Goal: Task Accomplishment & Management: Manage account settings

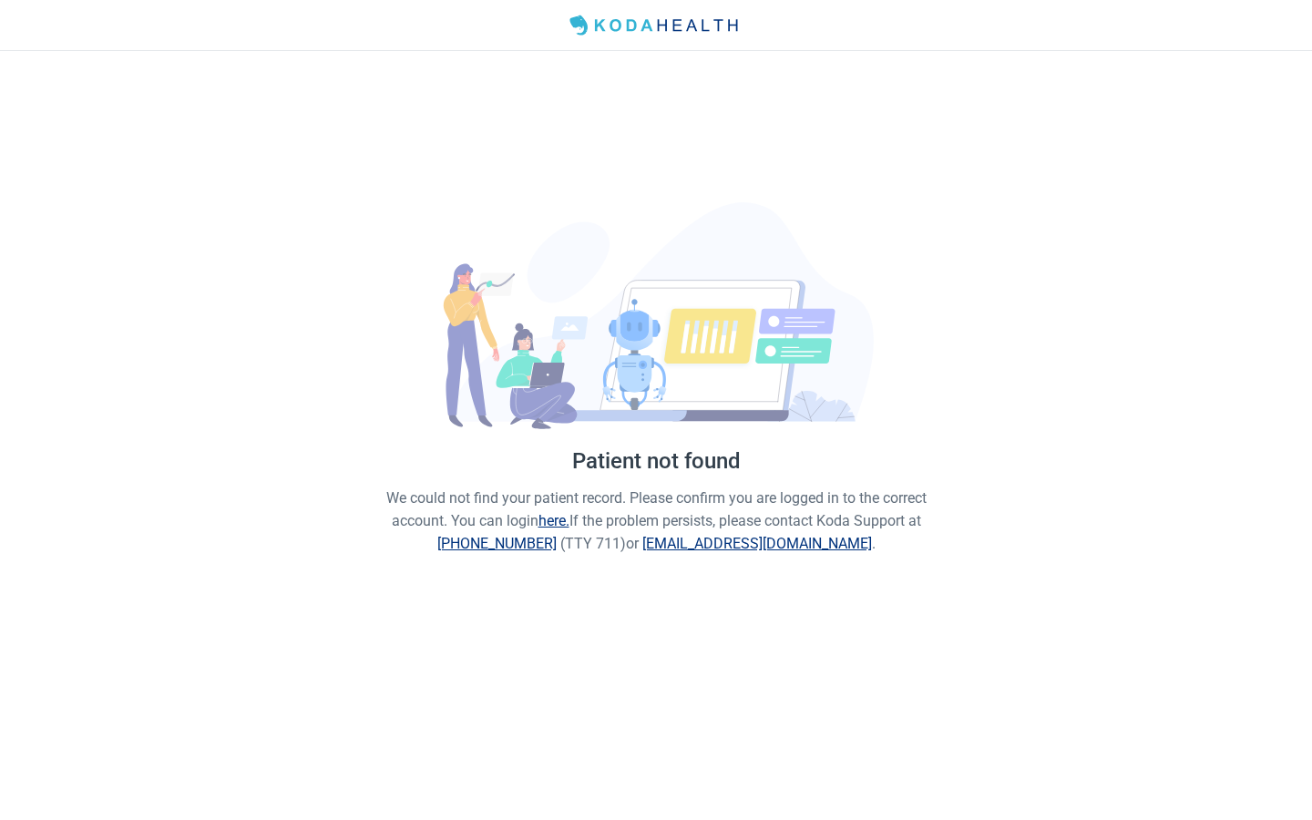
click at [501, 394] on div "Patient not found We could not find your patient record. Please confirm you are…" at bounding box center [656, 379] width 1312 height 656
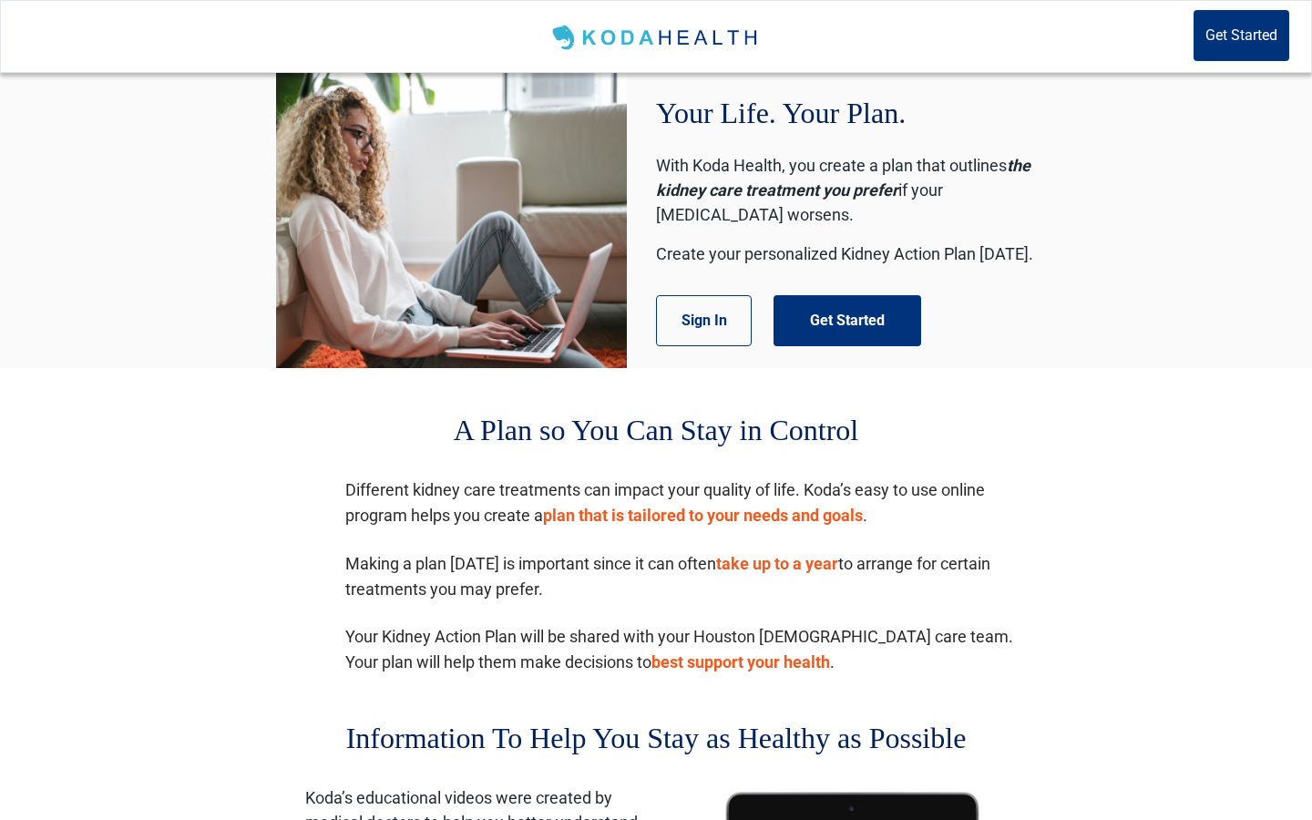
click at [501, 245] on div "Your Life. Your Plan. With Koda Health, you create a plan that outlines the kid…" at bounding box center [656, 220] width 1312 height 295
click at [501, 313] on button "Get Started" at bounding box center [848, 320] width 148 height 51
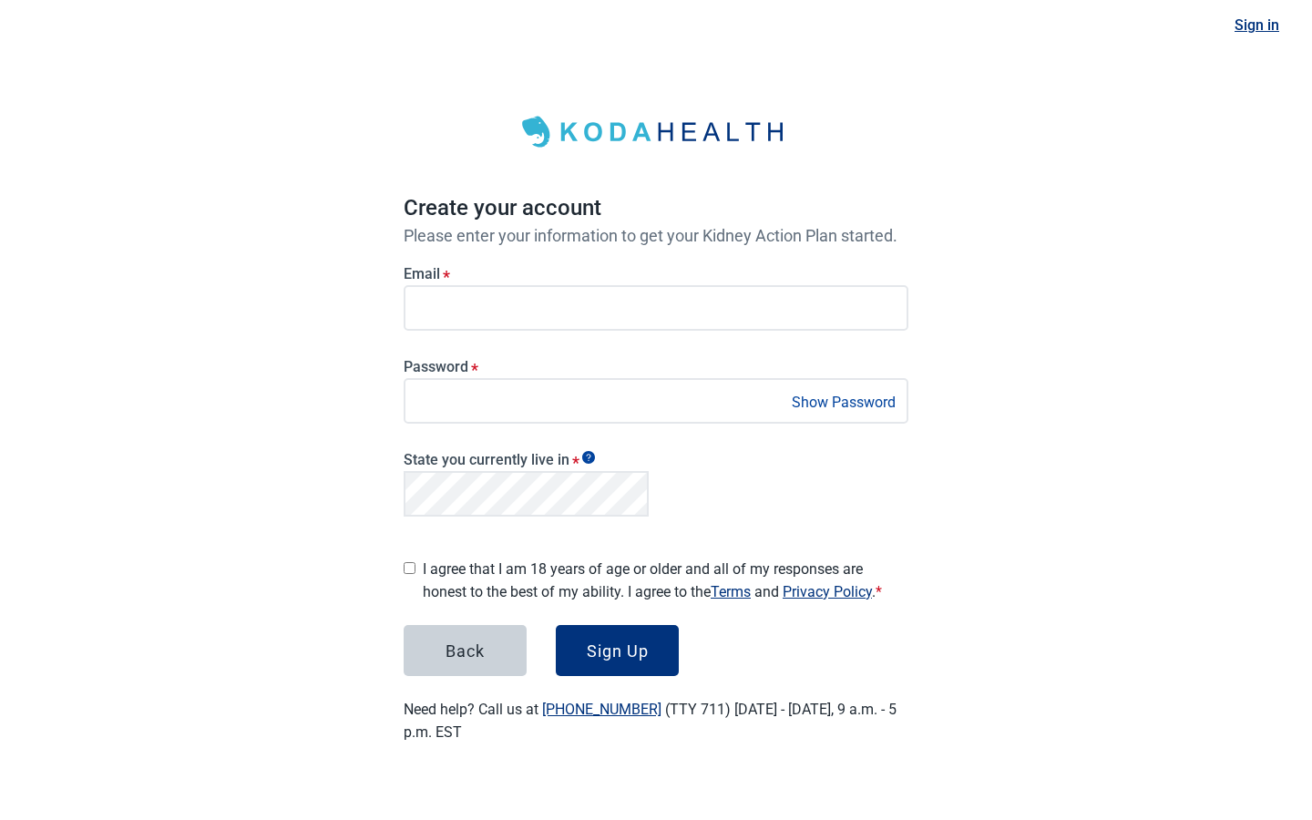
click at [324, 394] on div "Sign in Create your account Please enter your information to get your Kidney Ac…" at bounding box center [656, 393] width 1312 height 787
click at [477, 394] on div "Back" at bounding box center [465, 651] width 39 height 18
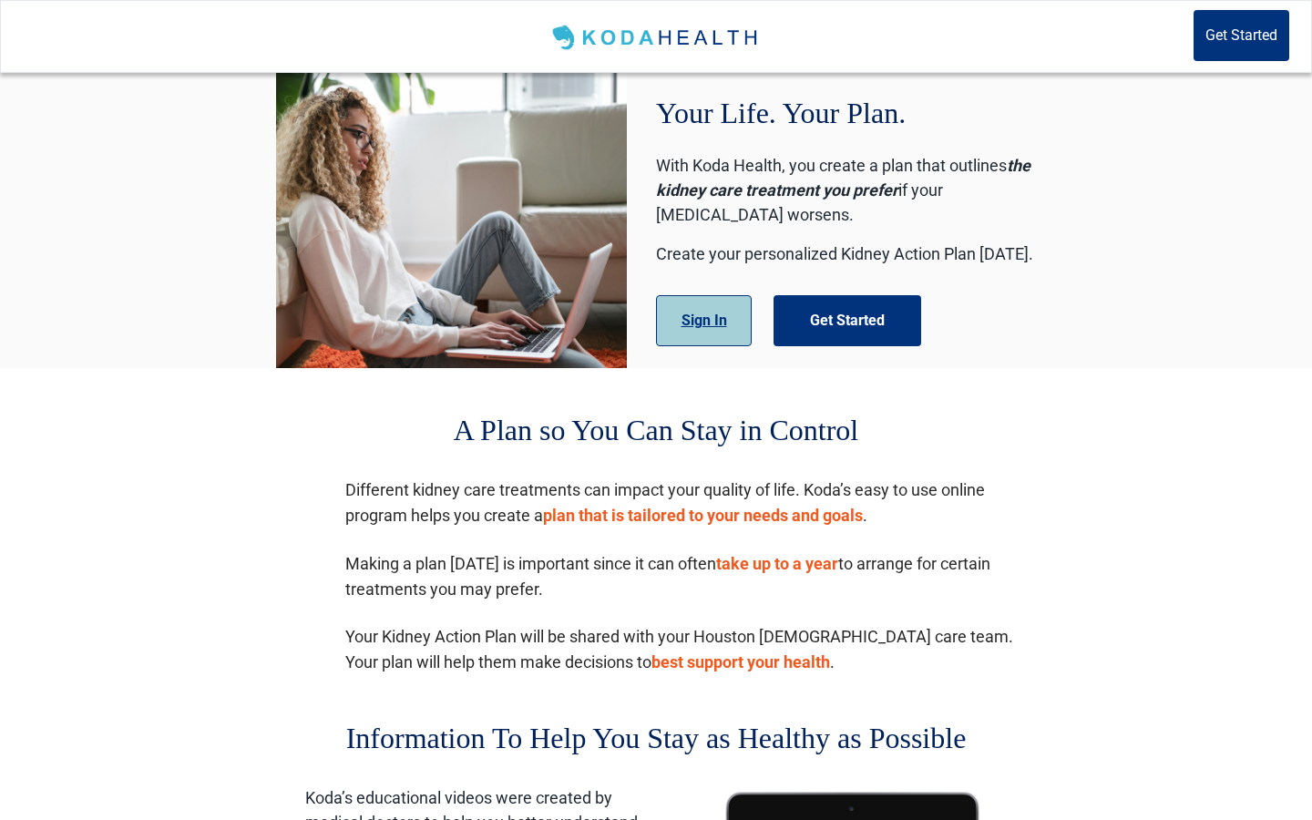
click at [501, 324] on button "Sign In" at bounding box center [704, 320] width 96 height 51
click at [501, 321] on button "Sign In" at bounding box center [704, 320] width 96 height 51
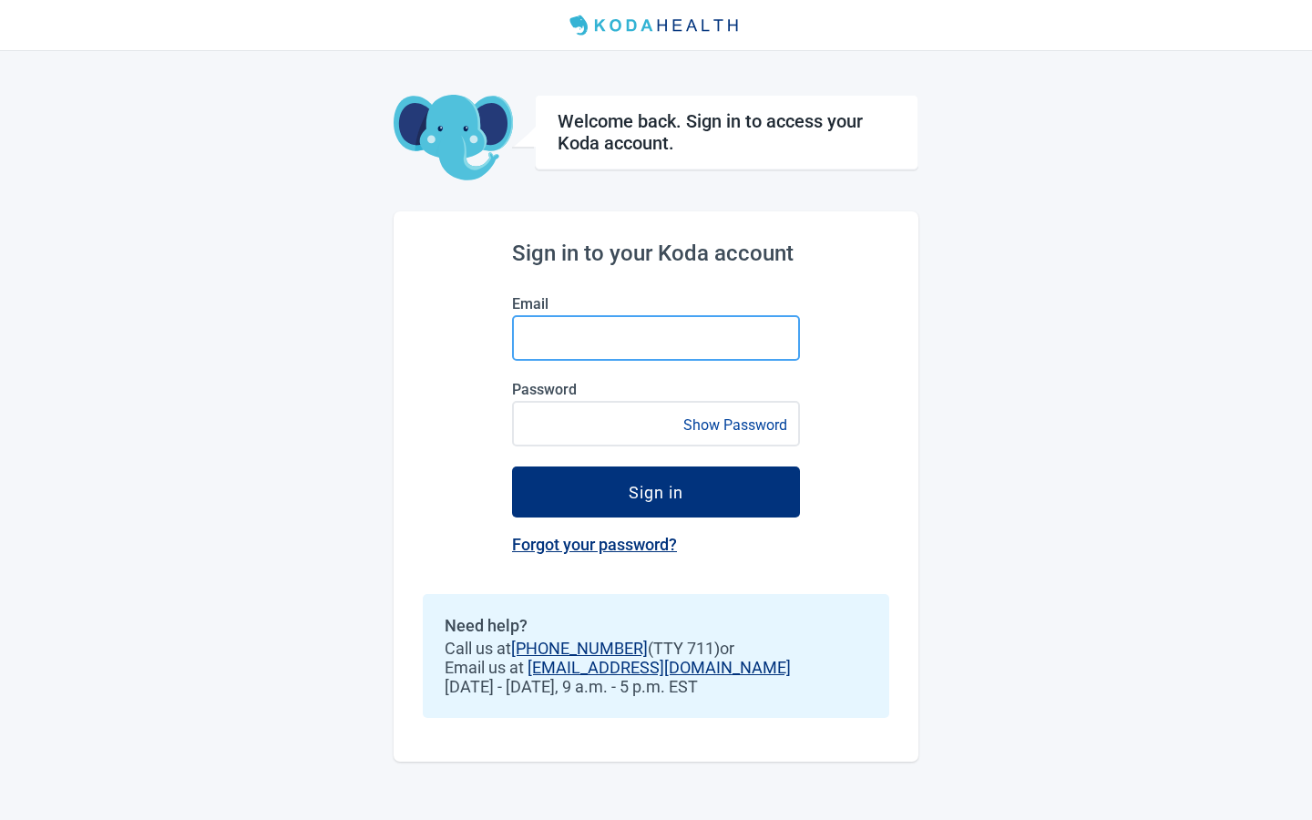
click at [501, 330] on input "Email" at bounding box center [656, 338] width 288 height 46
click at [426, 394] on div "Sign in to your Koda account Email Password Show Password Sign in Forgot your p…" at bounding box center [656, 486] width 525 height 550
click at [501, 334] on input "Email" at bounding box center [656, 338] width 288 height 46
type input "n"
click at [501, 341] on input "[PERSON_NAME][EMAIL_ADDRESS][DOMAIN_NAME]" at bounding box center [656, 338] width 288 height 46
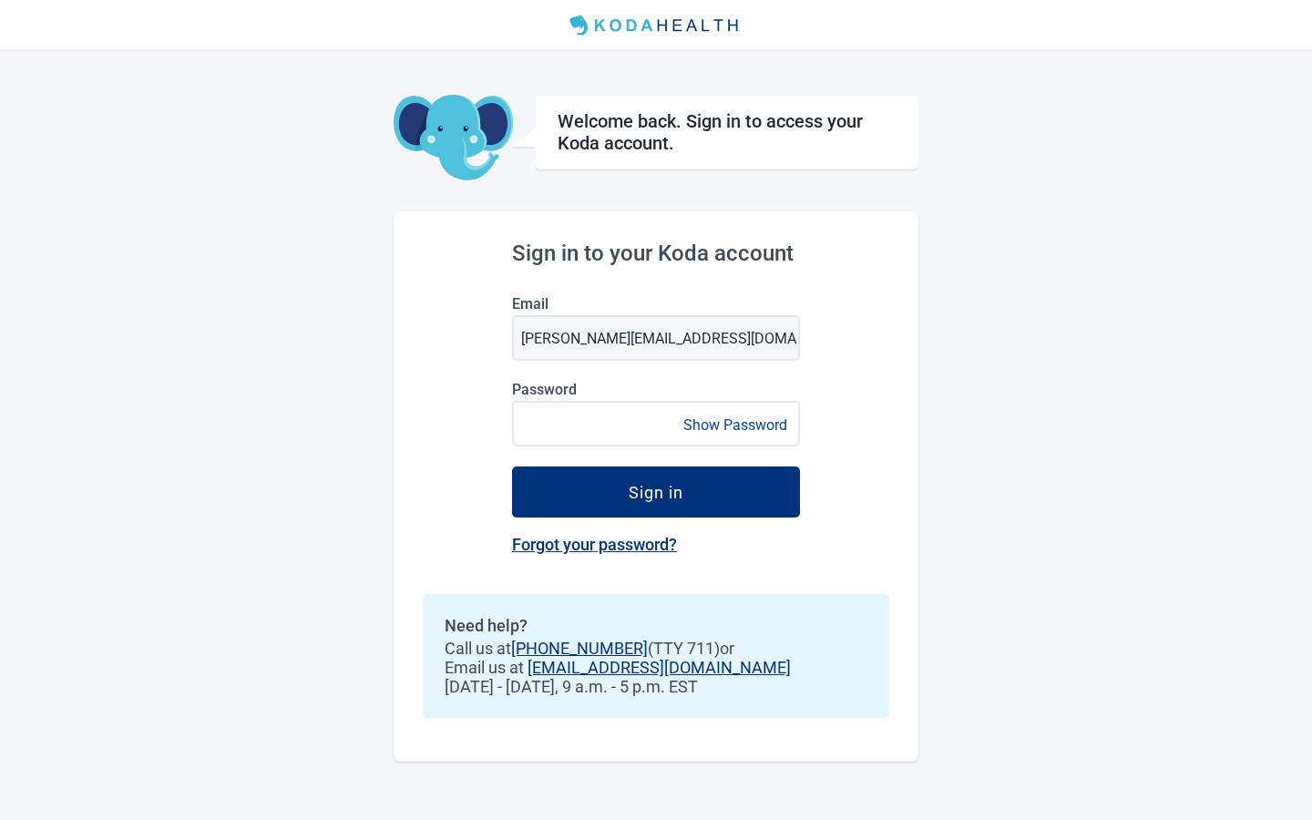
click at [501, 394] on button "Show Password" at bounding box center [735, 425] width 115 height 25
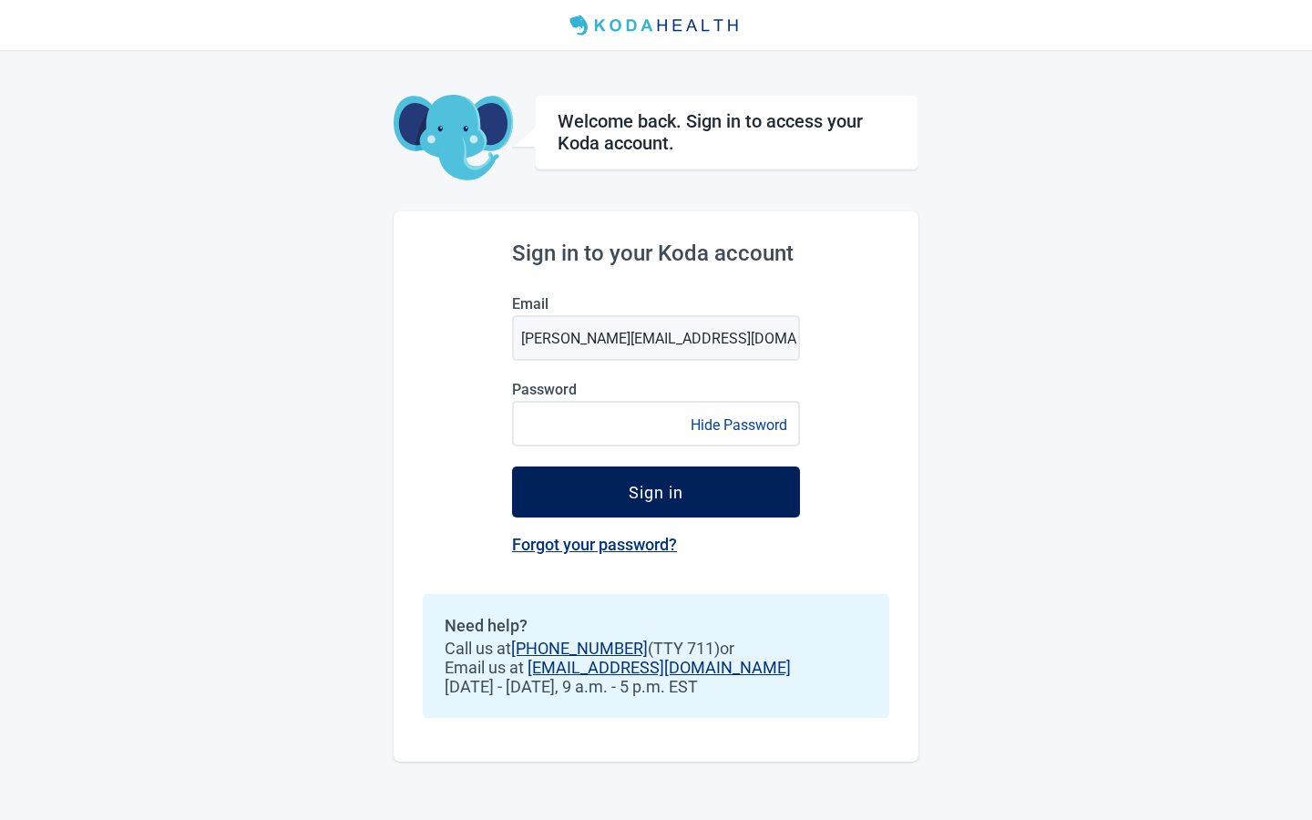
click at [501, 394] on button "Sign in" at bounding box center [656, 492] width 288 height 51
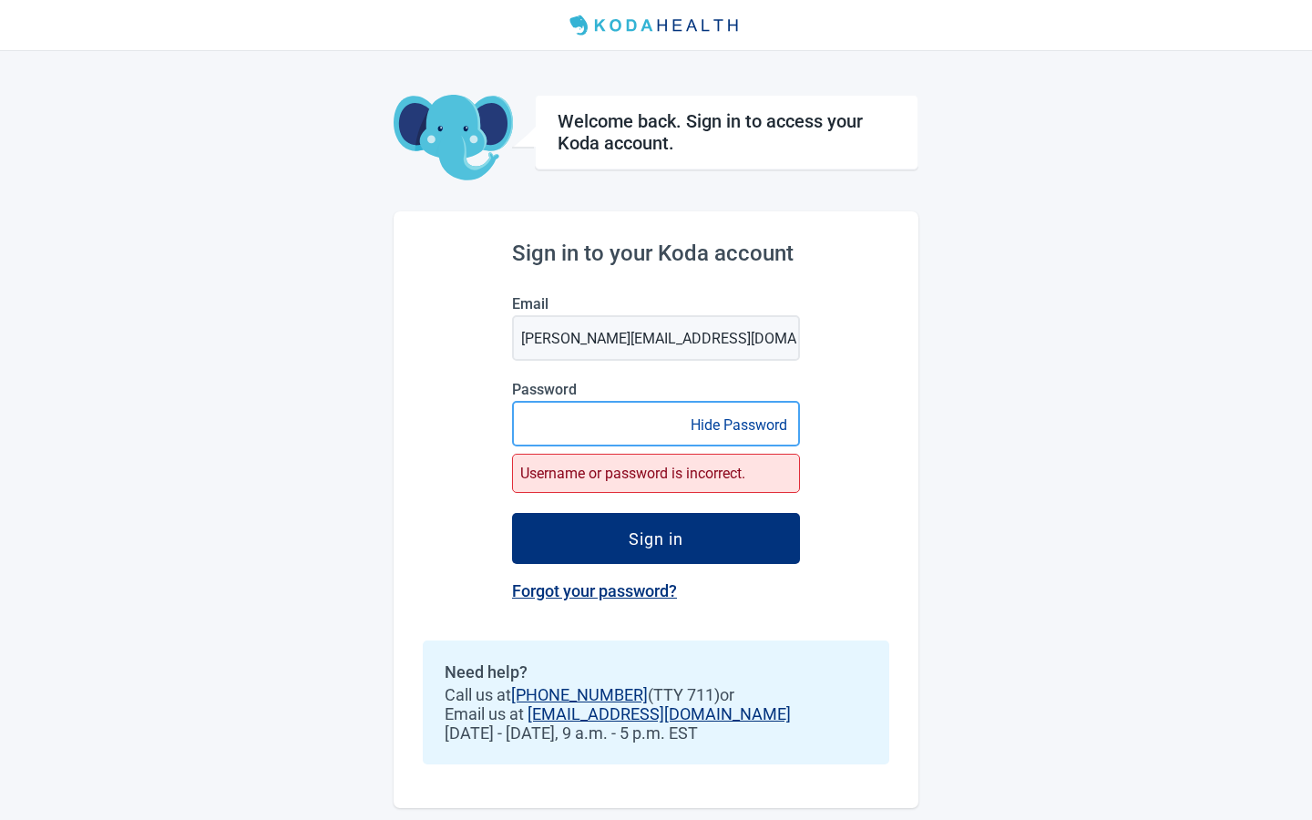
click at [501, 394] on button "Sign in" at bounding box center [656, 538] width 288 height 51
click at [501, 336] on input "[PERSON_NAME][EMAIL_ADDRESS][DOMAIN_NAME]" at bounding box center [656, 338] width 288 height 46
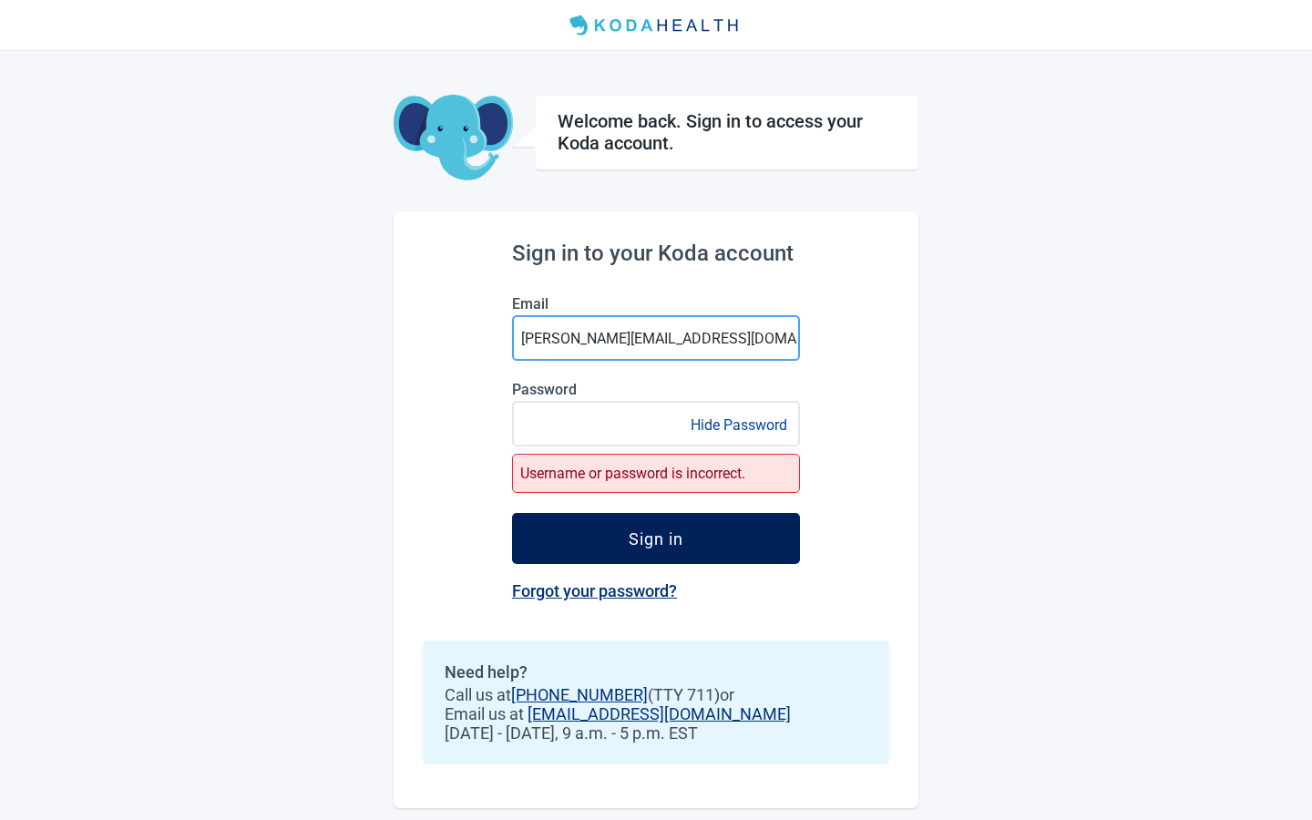
type input "[PERSON_NAME][EMAIL_ADDRESS][DOMAIN_NAME]"
click at [501, 394] on button "Sign in" at bounding box center [656, 538] width 288 height 51
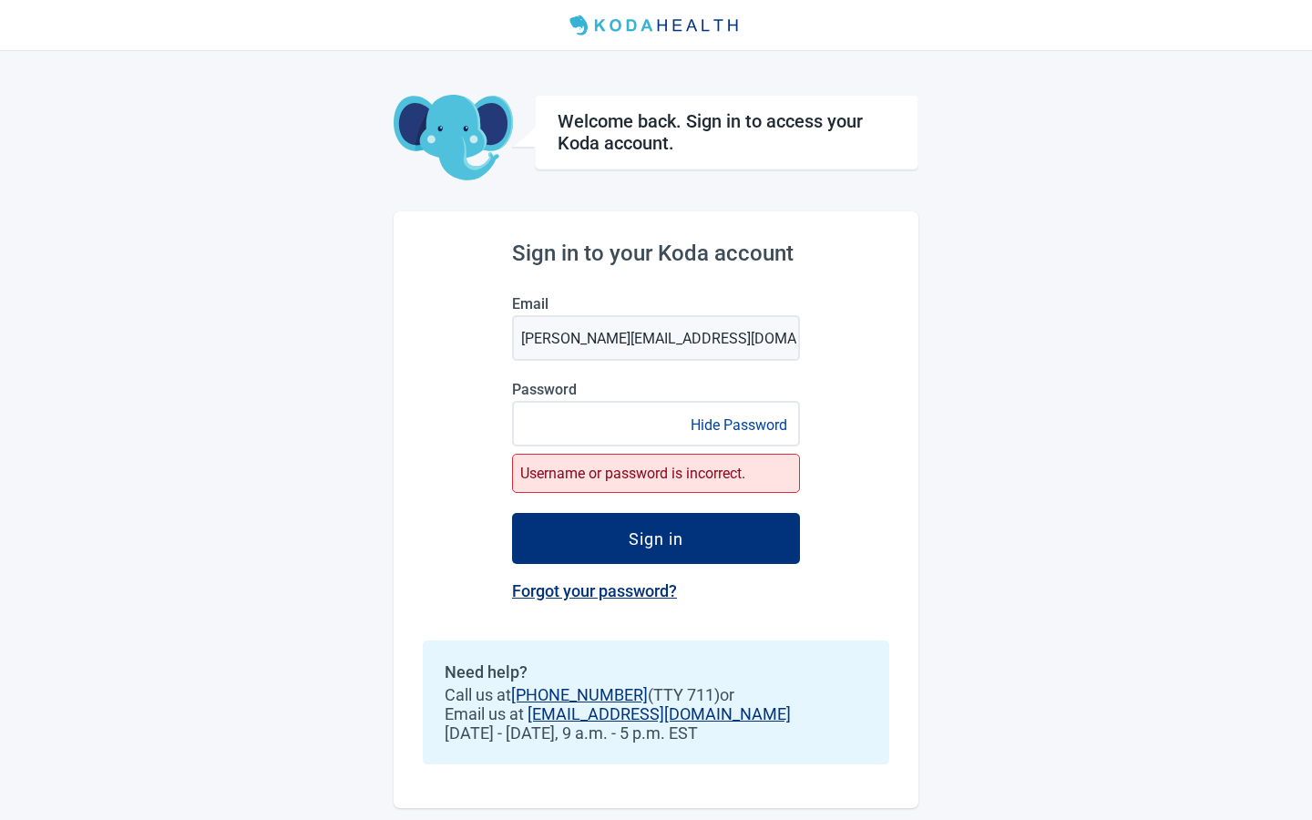
click at [501, 394] on link "Forgot your password?" at bounding box center [594, 590] width 165 height 19
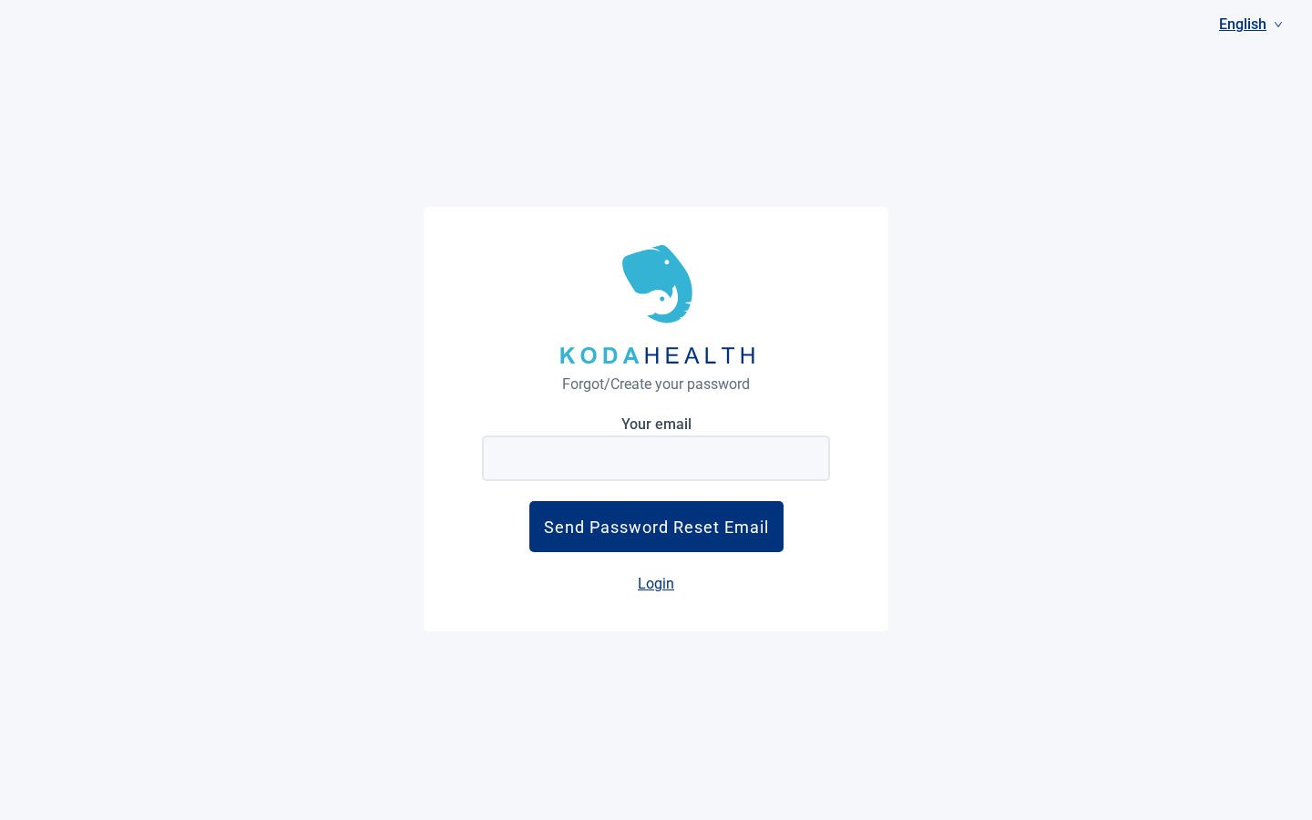
click at [501, 297] on main "Forgot/Create your password Your email Send Password Reset Email Login" at bounding box center [656, 410] width 1312 height 820
